Goal: Check status

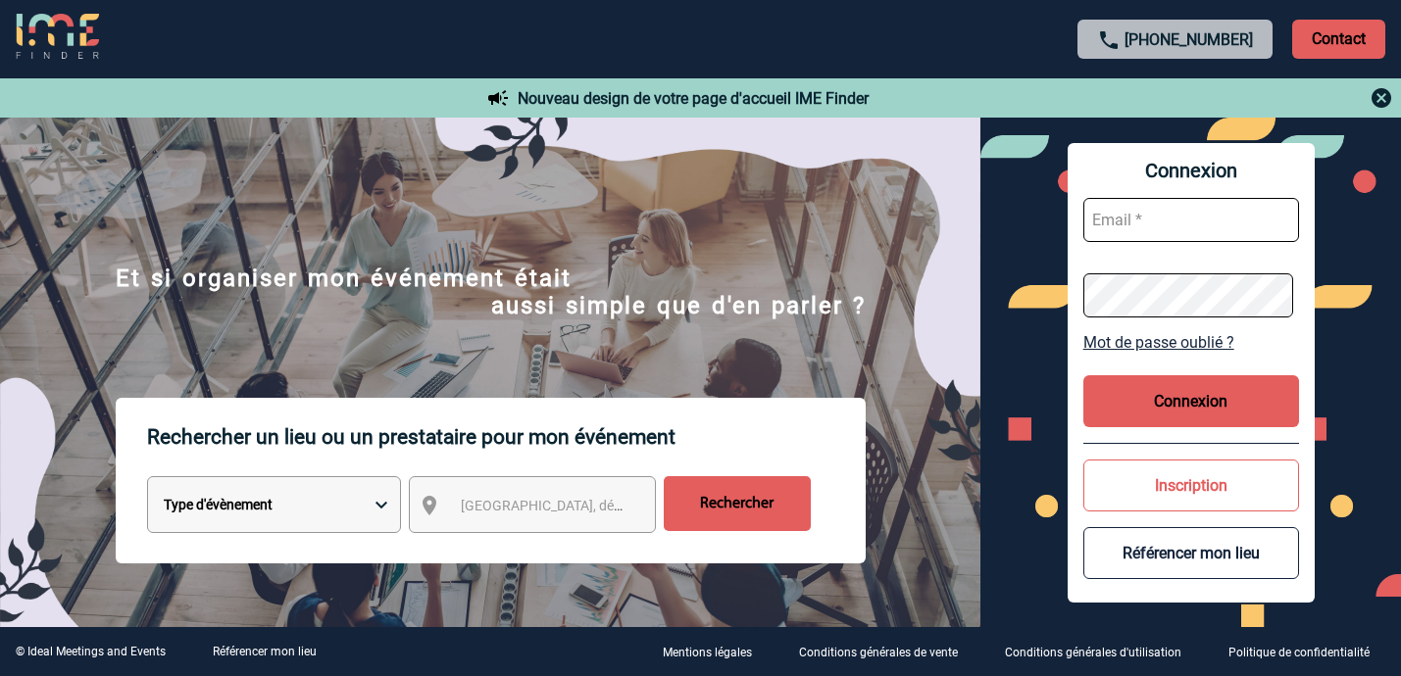
type input "[EMAIL_ADDRESS][DOMAIN_NAME]"
click at [1165, 392] on button "Connexion" at bounding box center [1191, 401] width 216 height 52
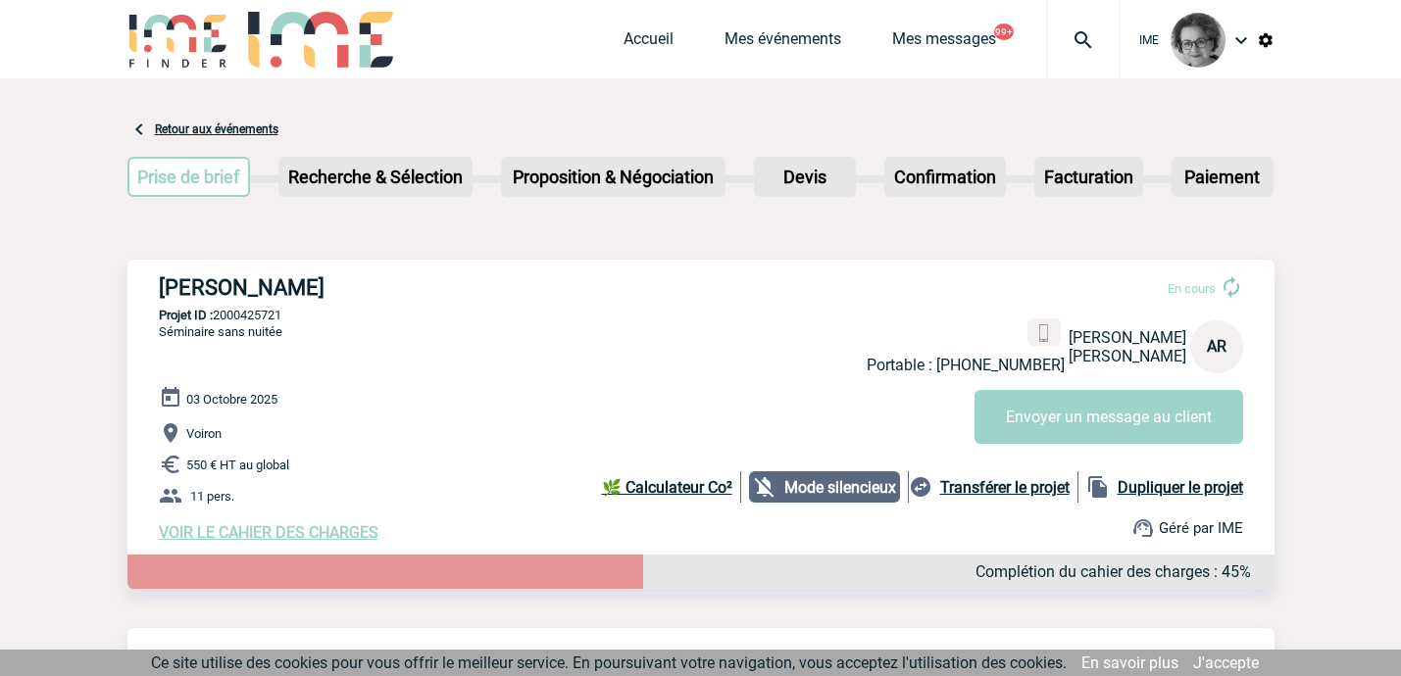
click at [490, 508] on p "11 pers." at bounding box center [716, 496] width 1115 height 24
drag, startPoint x: 291, startPoint y: 321, endPoint x: 216, endPoint y: 319, distance: 75.5
click at [216, 319] on p "Projet ID : 2000425721" at bounding box center [700, 315] width 1147 height 15
copy p "2000425721"
click at [756, 401] on div "03 Octobre 2025 Voiron 550 € HT au global 11 pers. VOIR LE CAHIER DES CHARGES C…" at bounding box center [717, 464] width 1115 height 156
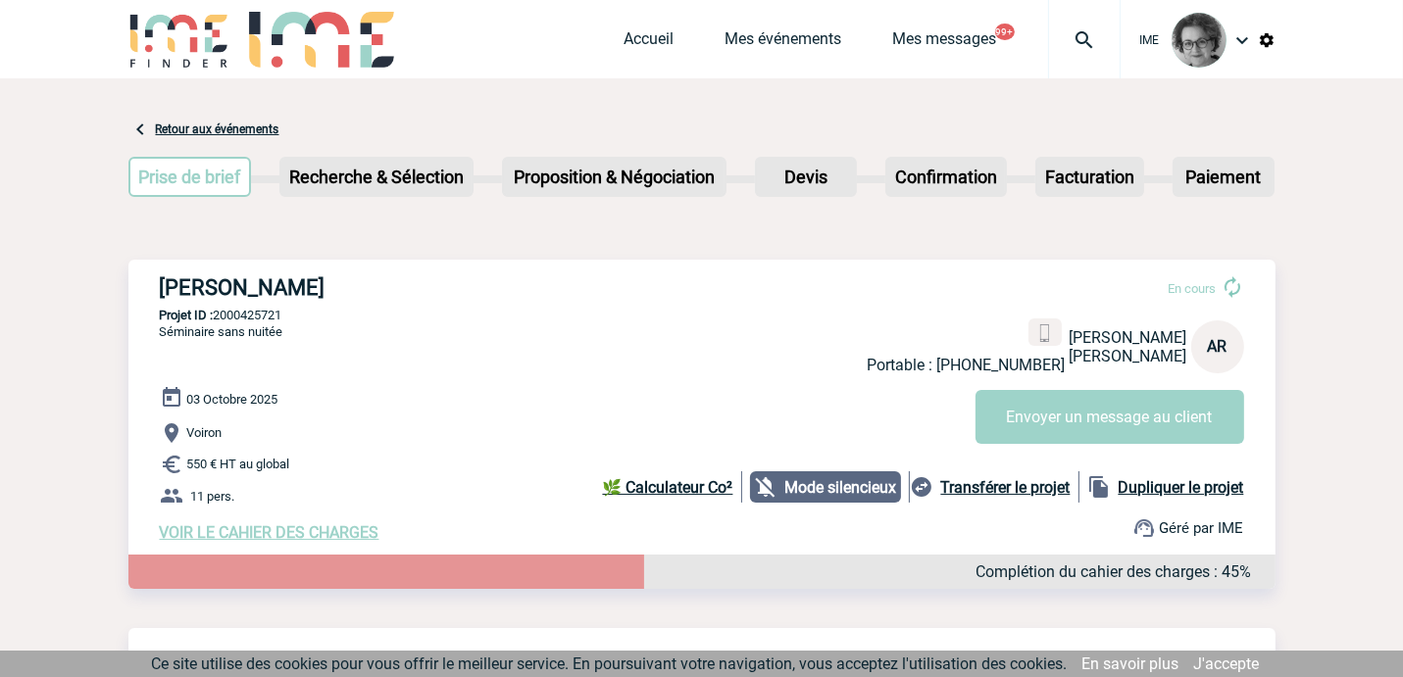
click at [678, 337] on div "HILTI FRANCE - Adrien RUIZ En cours Portable : +33666645290 Adrien RUIZ HILTI F…" at bounding box center [701, 409] width 1147 height 298
